Goal: Task Accomplishment & Management: Manage account settings

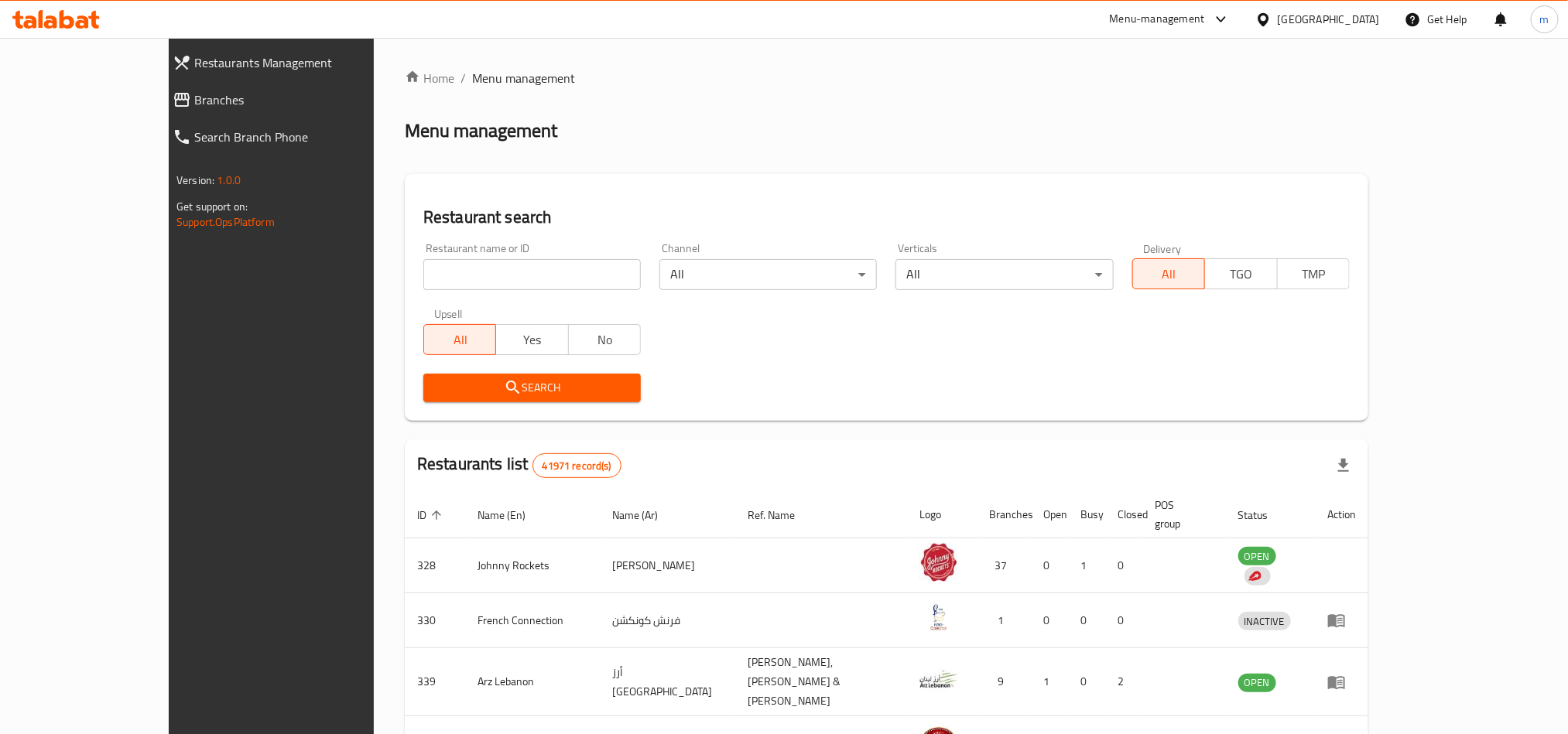
click at [160, 110] on link "Branches" at bounding box center [295, 99] width 270 height 37
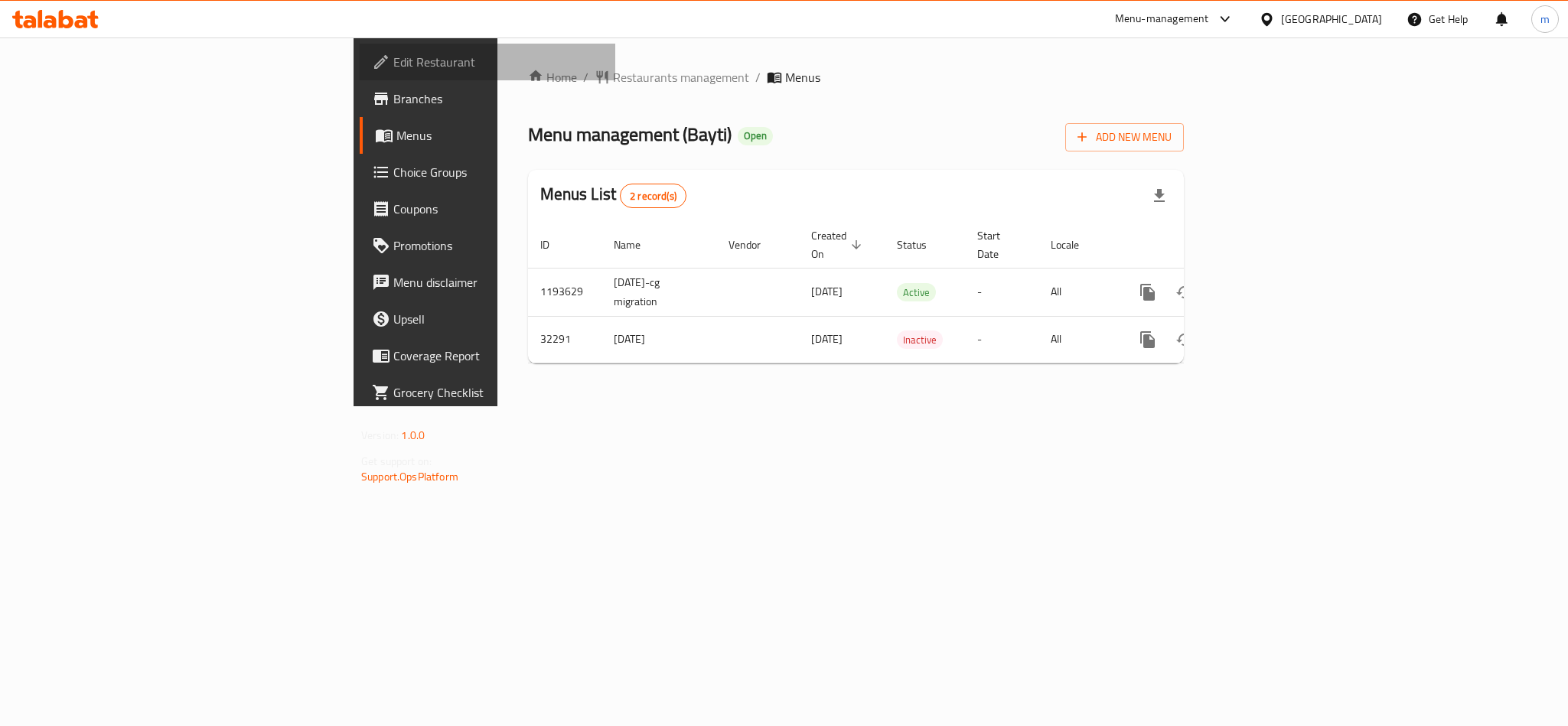
click at [393, 60] on span "Edit Restaurant" at bounding box center [498, 61] width 210 height 18
